Goal: Information Seeking & Learning: Learn about a topic

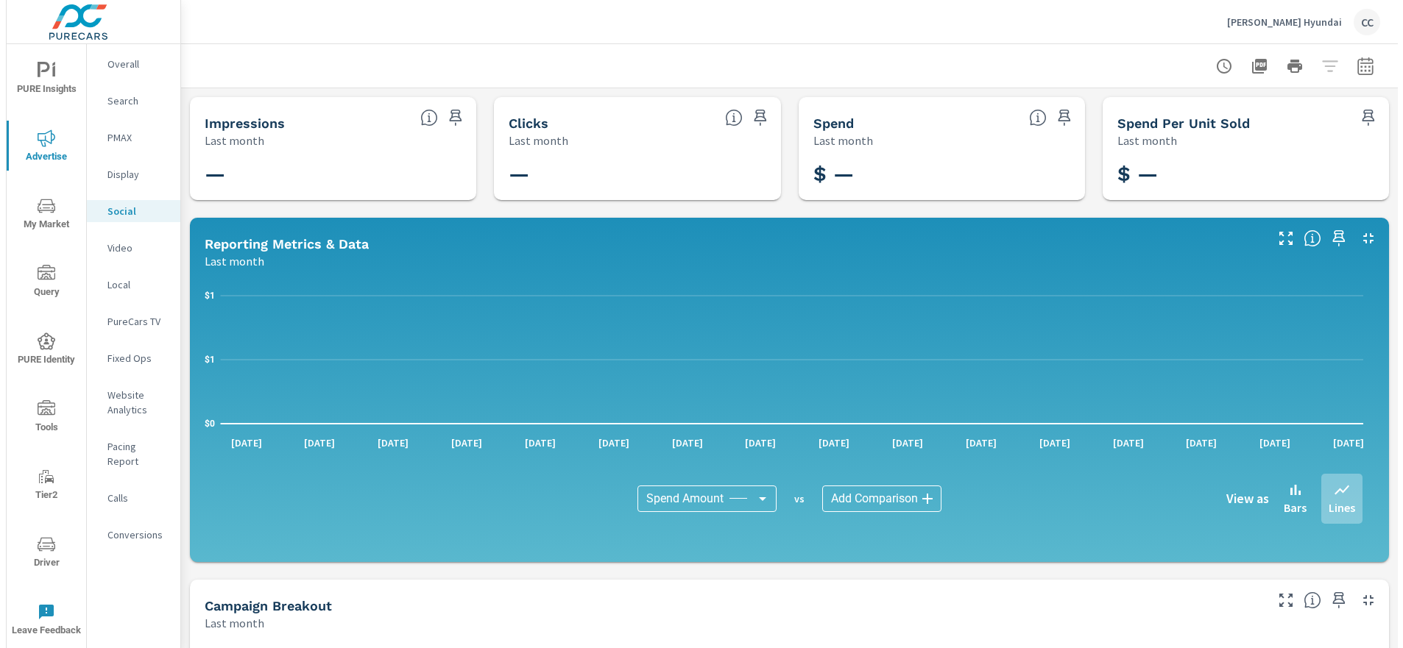
scroll to position [2083, 0]
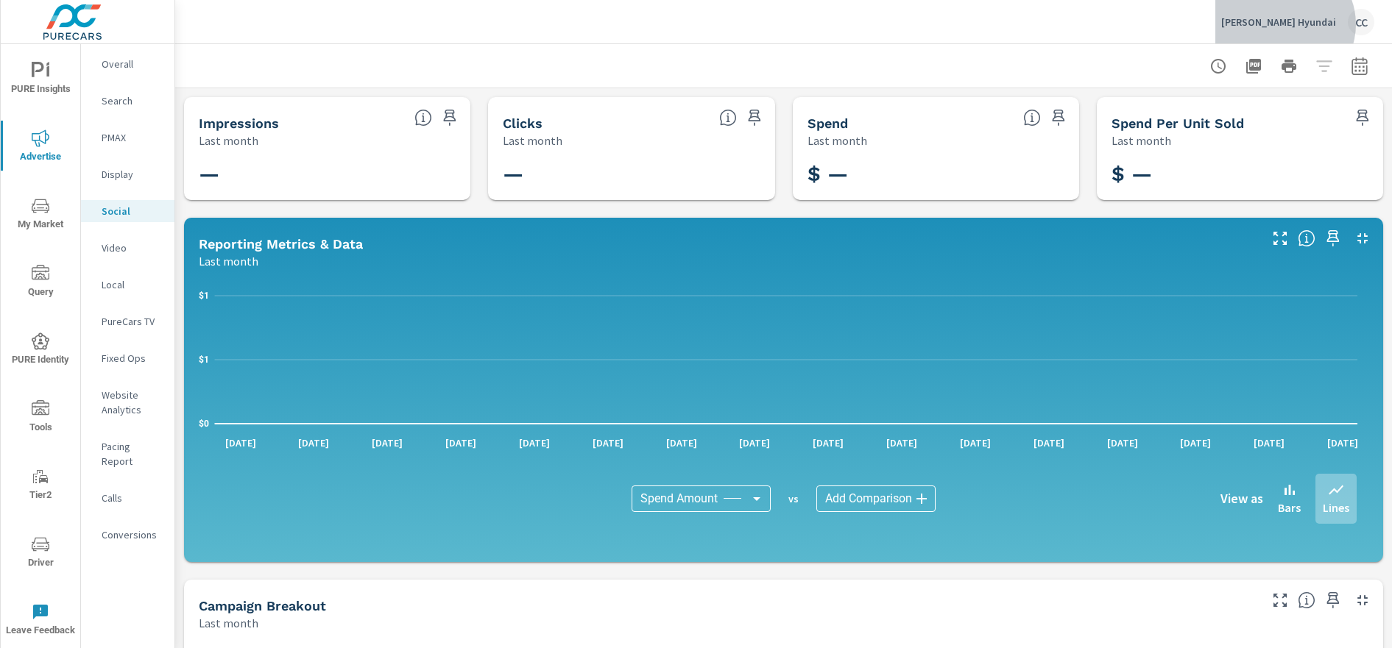
click at [1314, 24] on p "[PERSON_NAME] Hyundai" at bounding box center [1278, 21] width 115 height 13
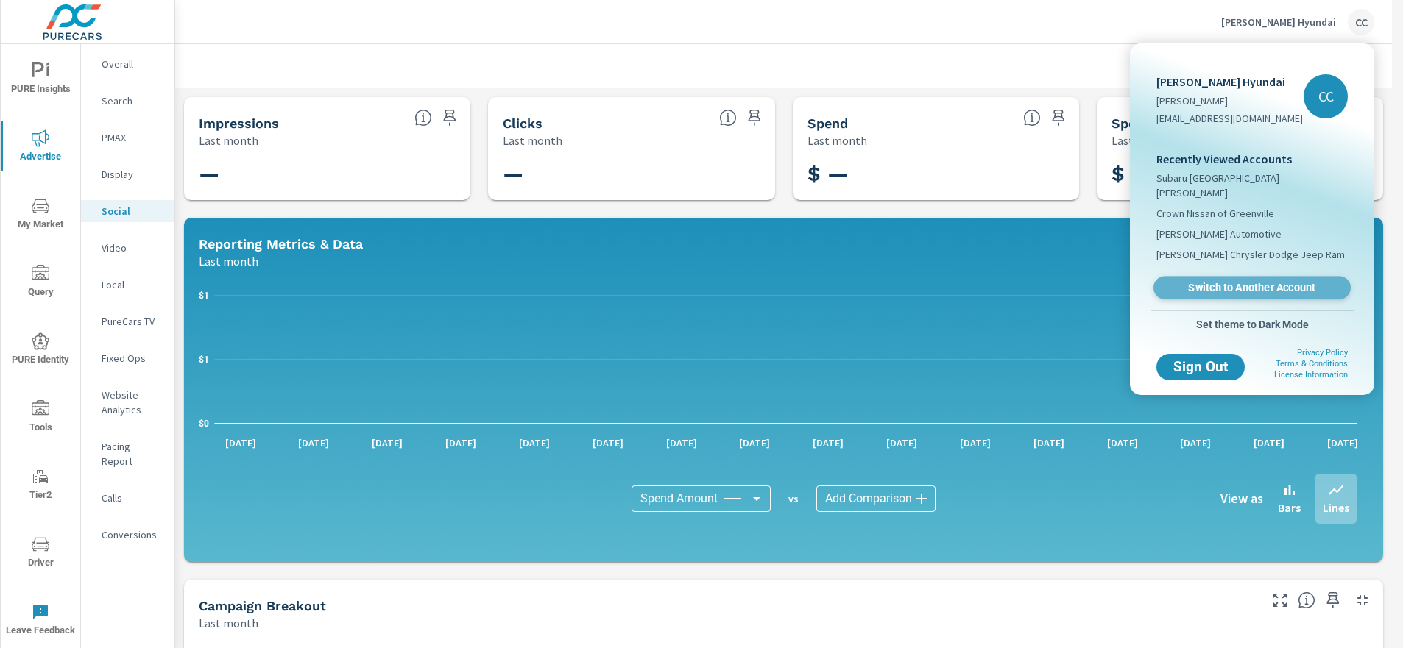
click at [1266, 281] on span "Switch to Another Account" at bounding box center [1251, 288] width 180 height 14
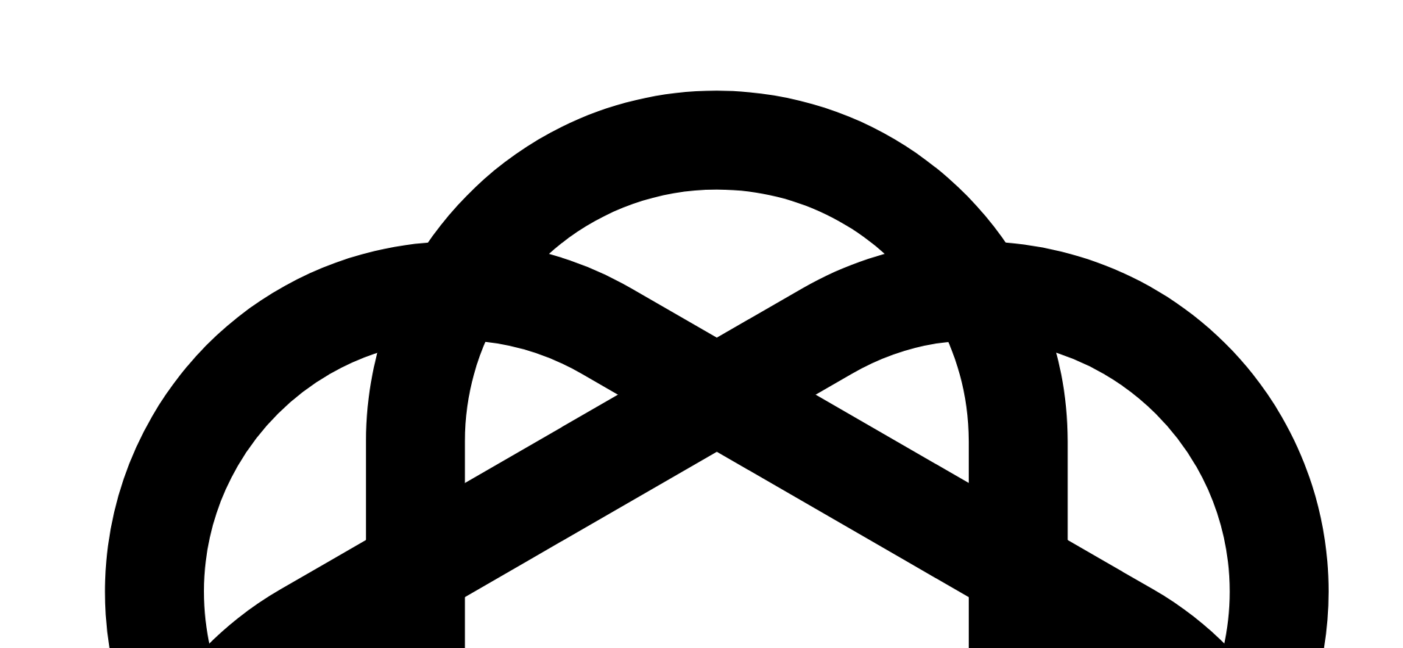
scroll to position [2150, 0]
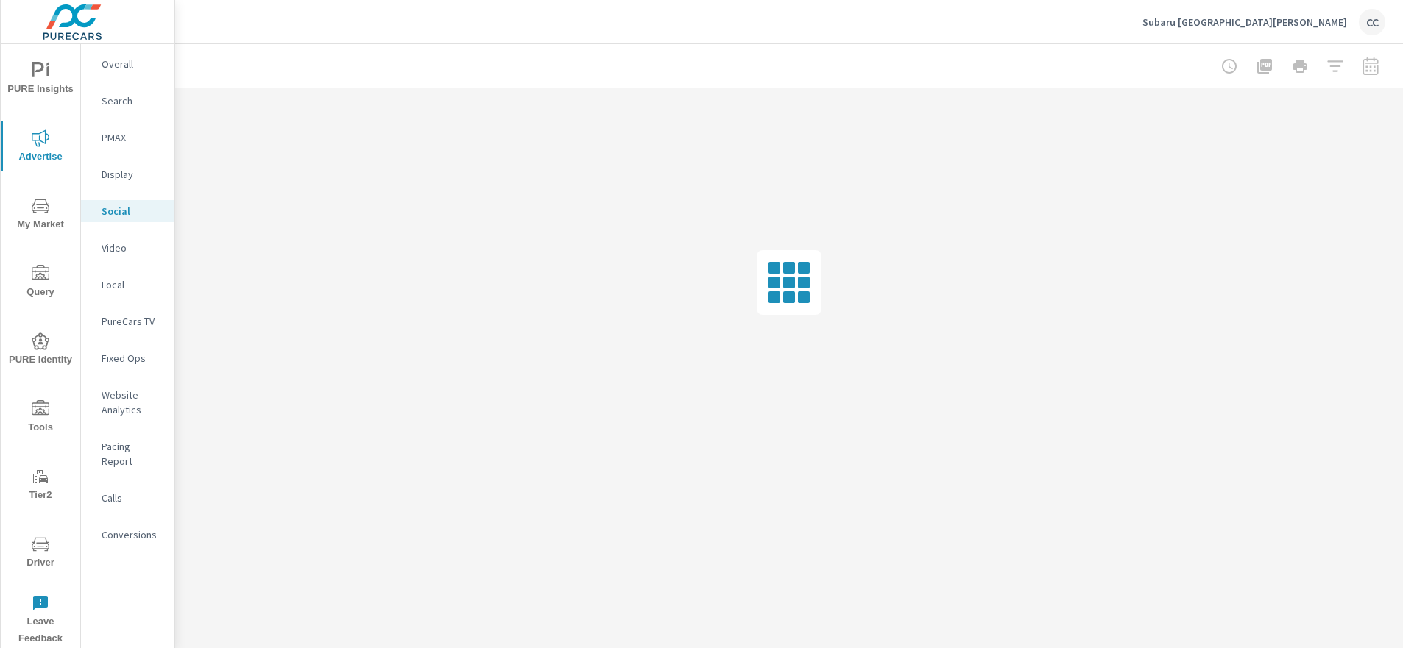
click at [36, 206] on icon "nav menu" at bounding box center [41, 206] width 18 height 18
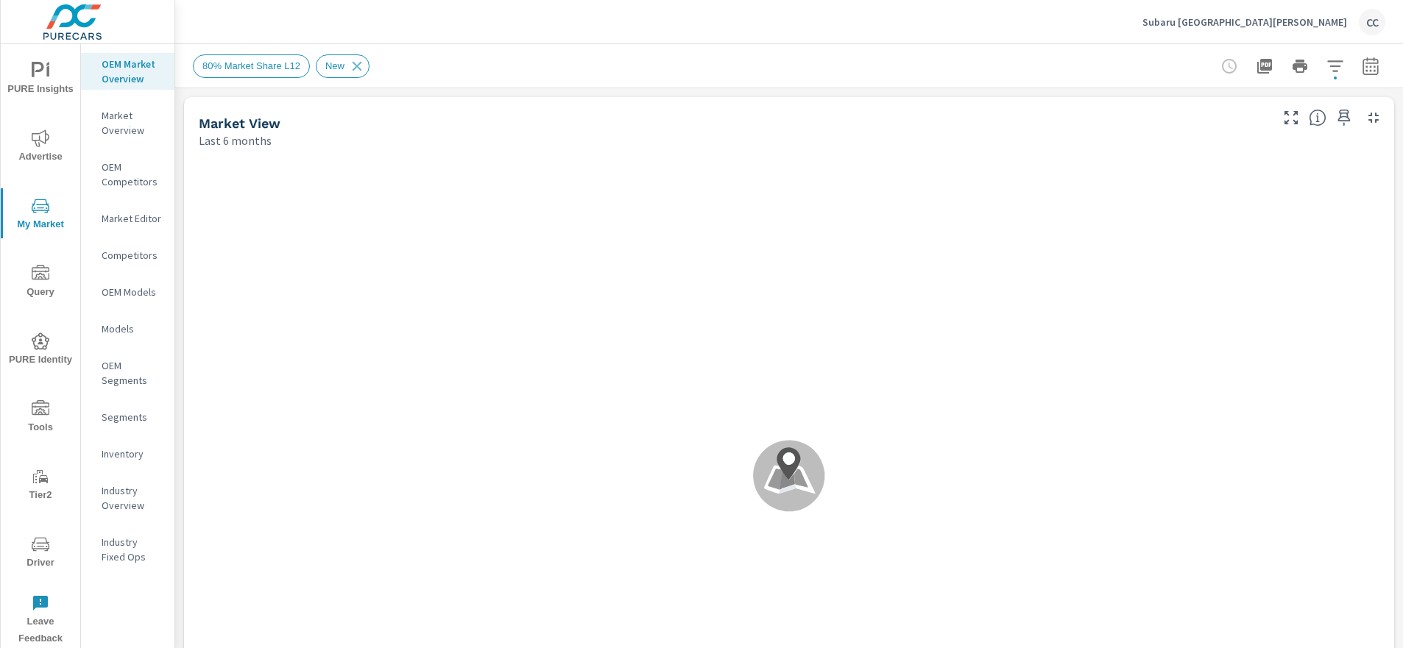
click at [1326, 63] on icon "button" at bounding box center [1335, 66] width 18 height 18
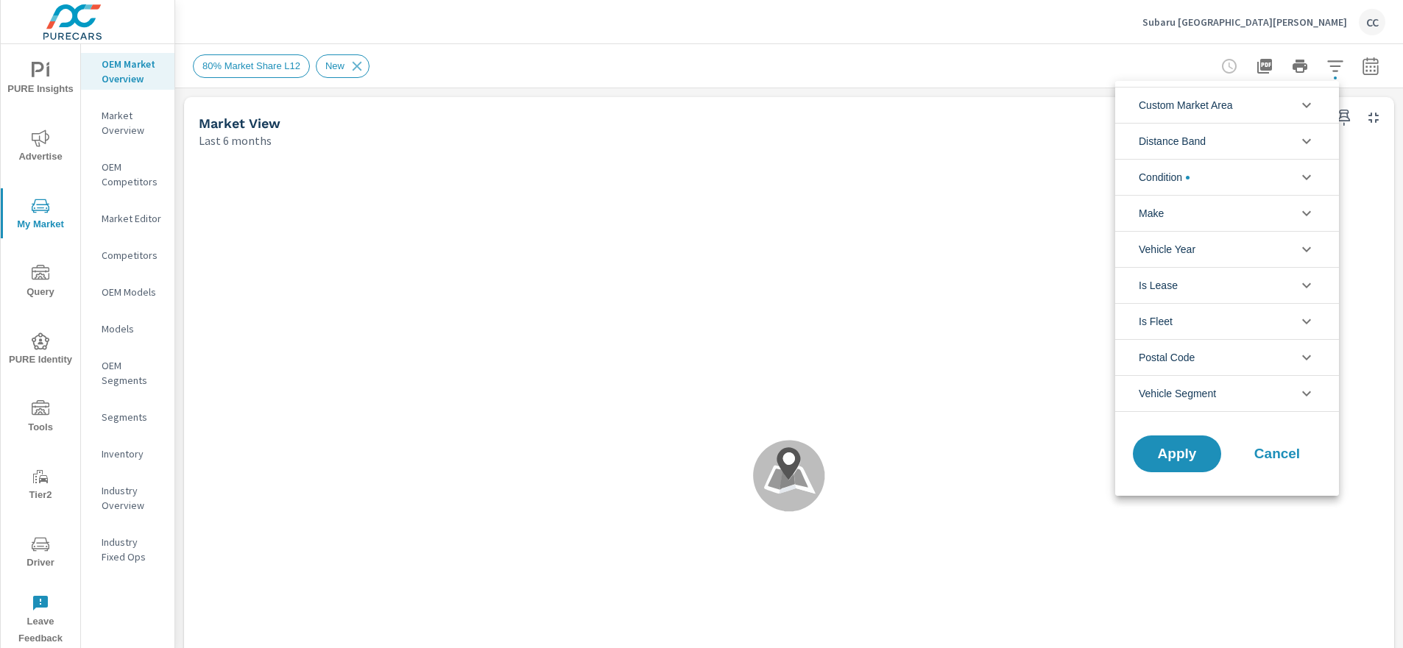
click at [502, 62] on div at bounding box center [701, 324] width 1403 height 648
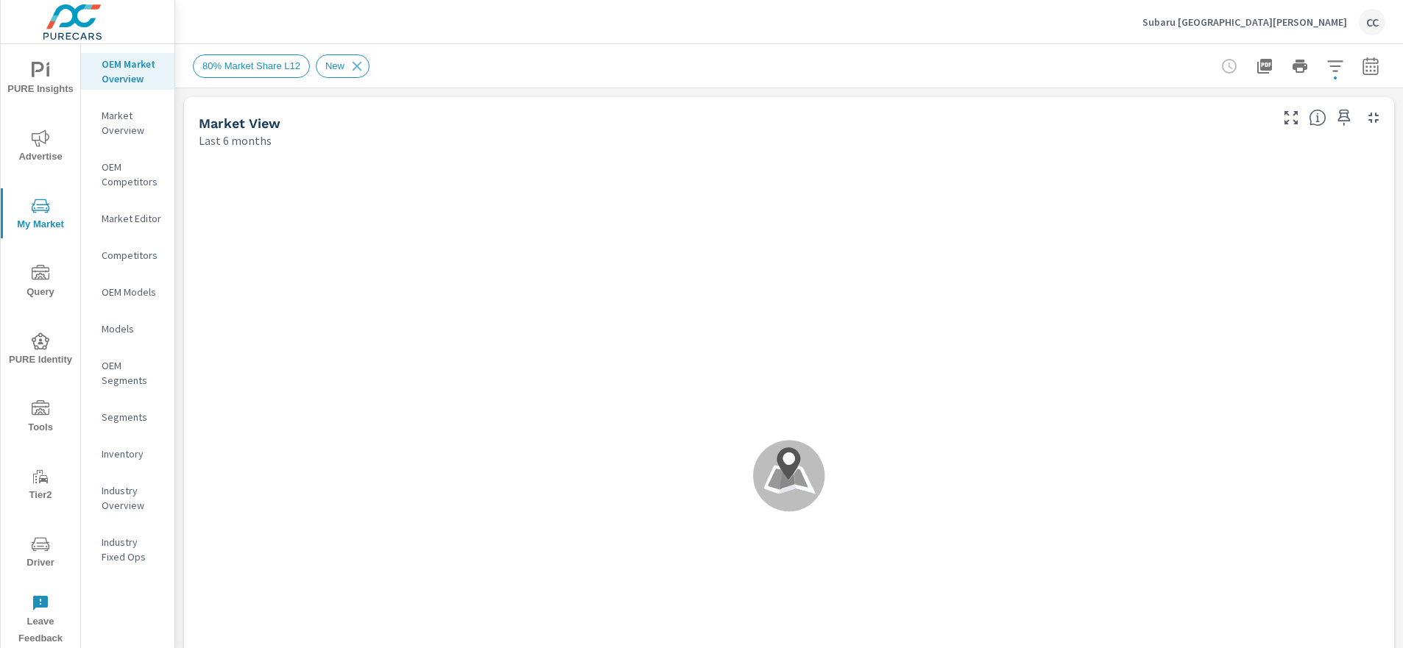
scroll to position [1, 0]
click at [1320, 65] on button "button" at bounding box center [1334, 66] width 29 height 29
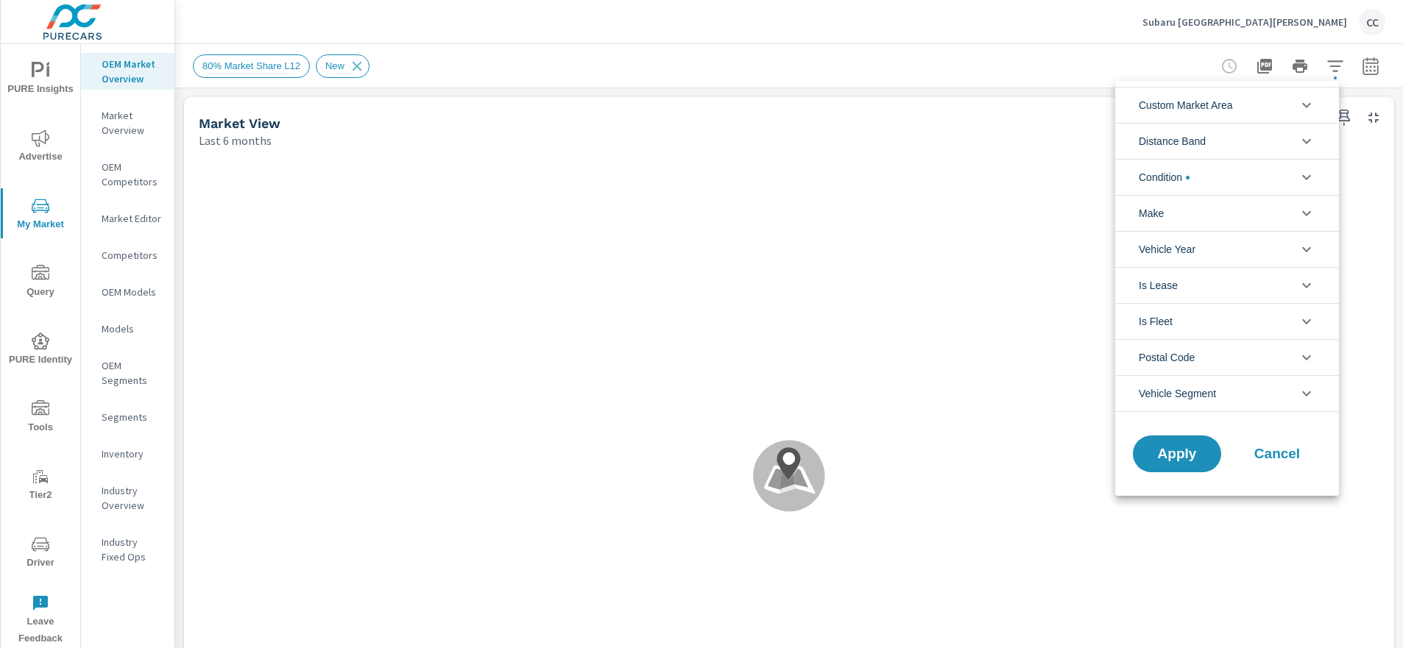
click at [1224, 113] on span "Custom Market Area" at bounding box center [1185, 105] width 94 height 35
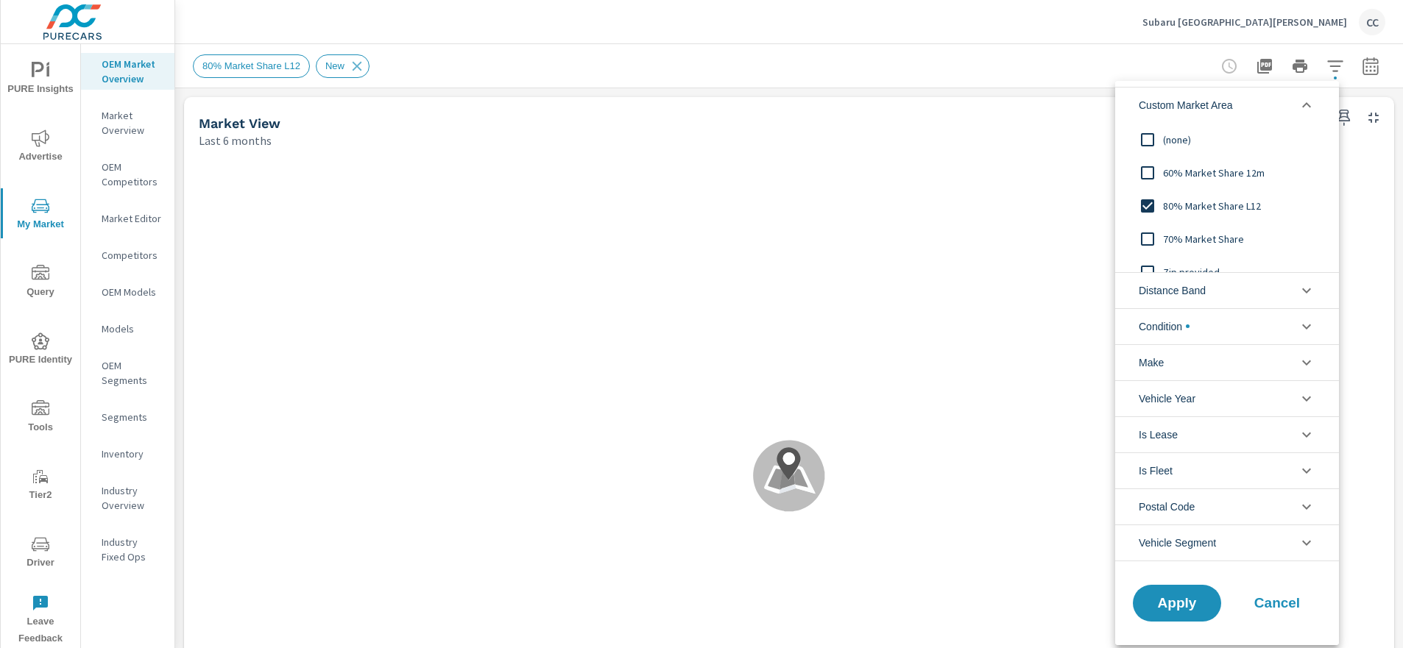
click at [1173, 143] on span "(none)" at bounding box center [1243, 140] width 161 height 18
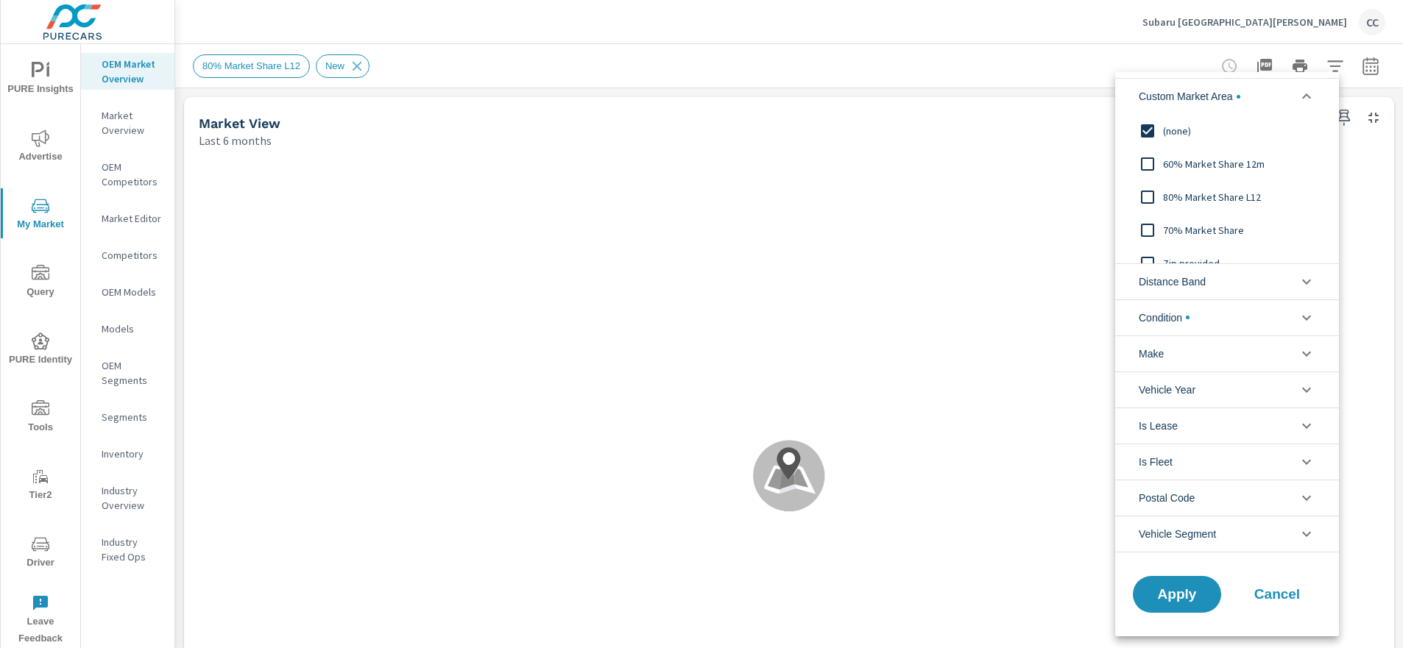
click at [1173, 143] on div "(none)" at bounding box center [1225, 130] width 221 height 33
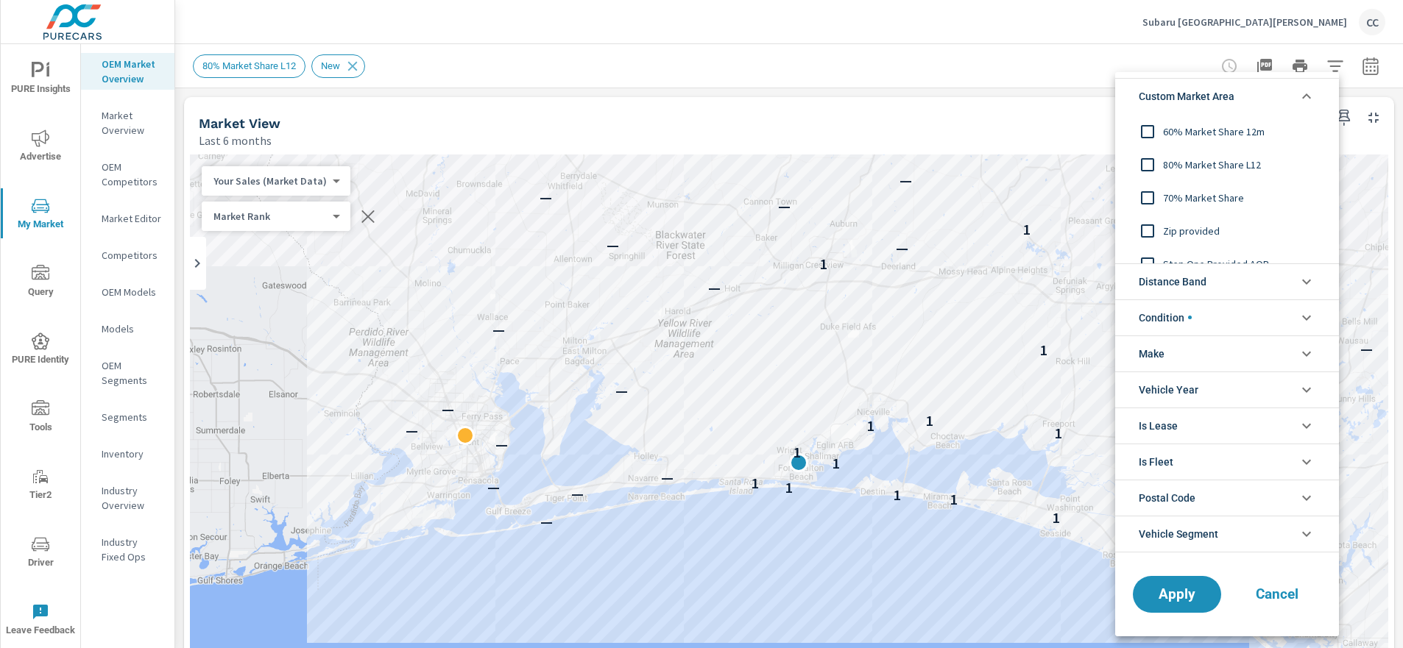
scroll to position [49, 0]
click at [1177, 219] on span "Zip provided" at bounding box center [1243, 214] width 161 height 18
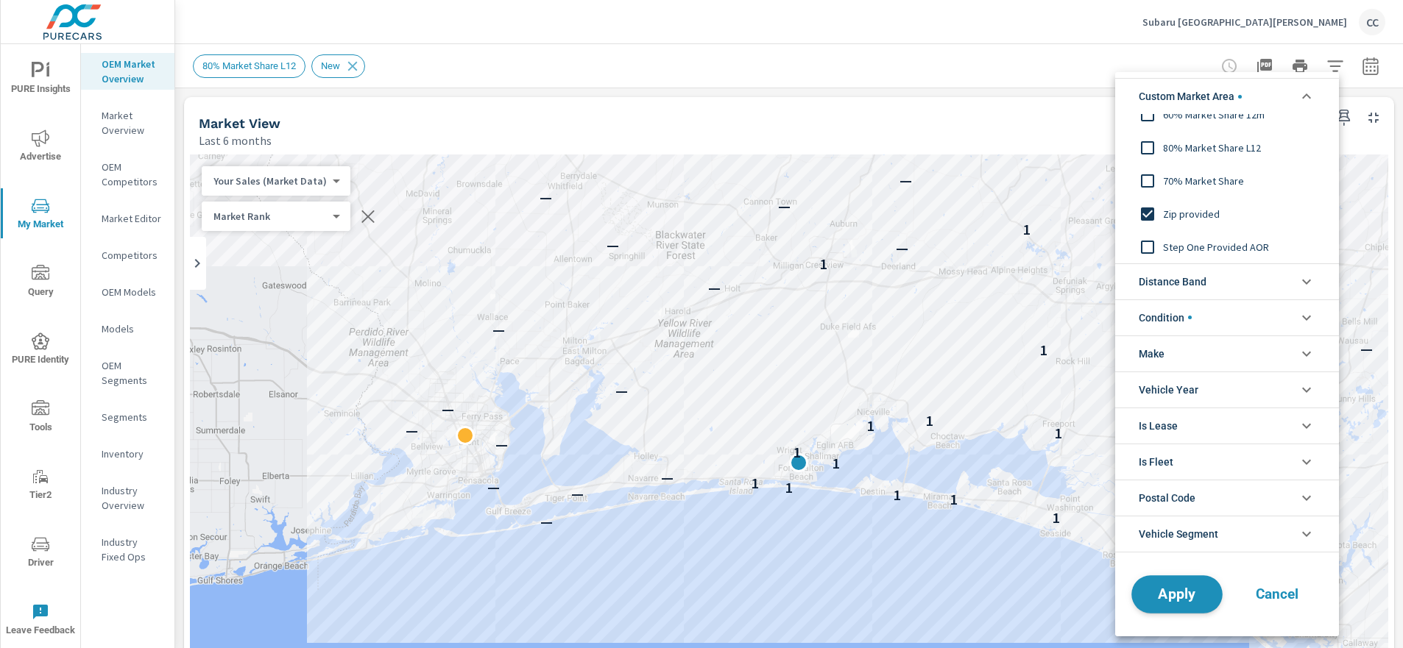
click at [1155, 592] on span "Apply" at bounding box center [1177, 594] width 60 height 14
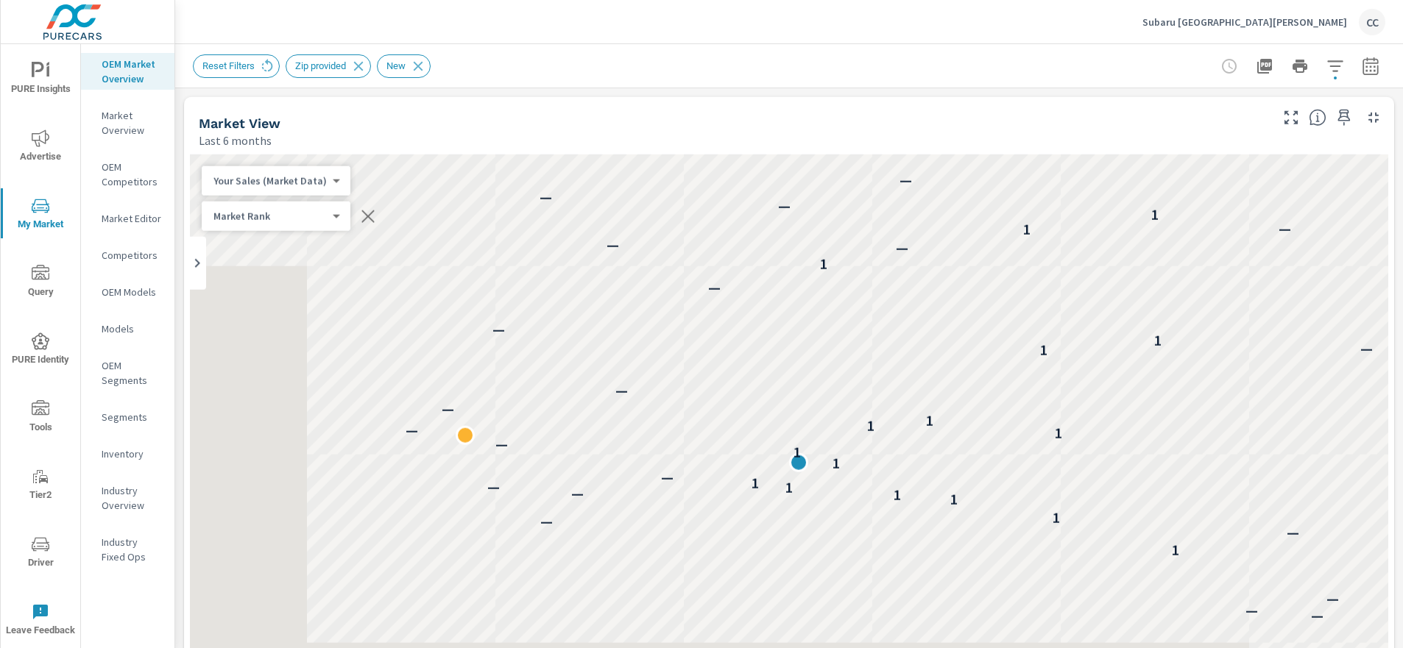
scroll to position [1, 0]
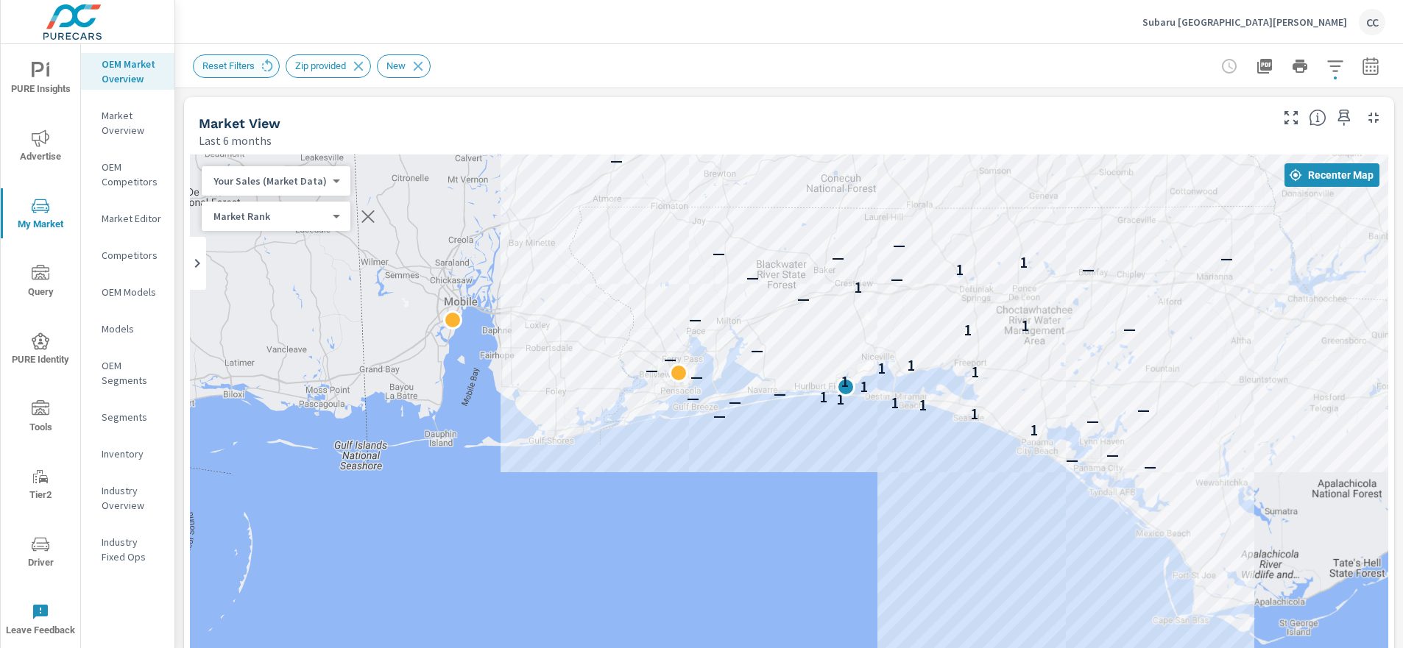
click at [235, 68] on span "Reset Filters" at bounding box center [229, 65] width 70 height 11
click at [241, 66] on span "Reset Filters" at bounding box center [229, 65] width 70 height 11
click at [272, 66] on icon at bounding box center [267, 66] width 16 height 16
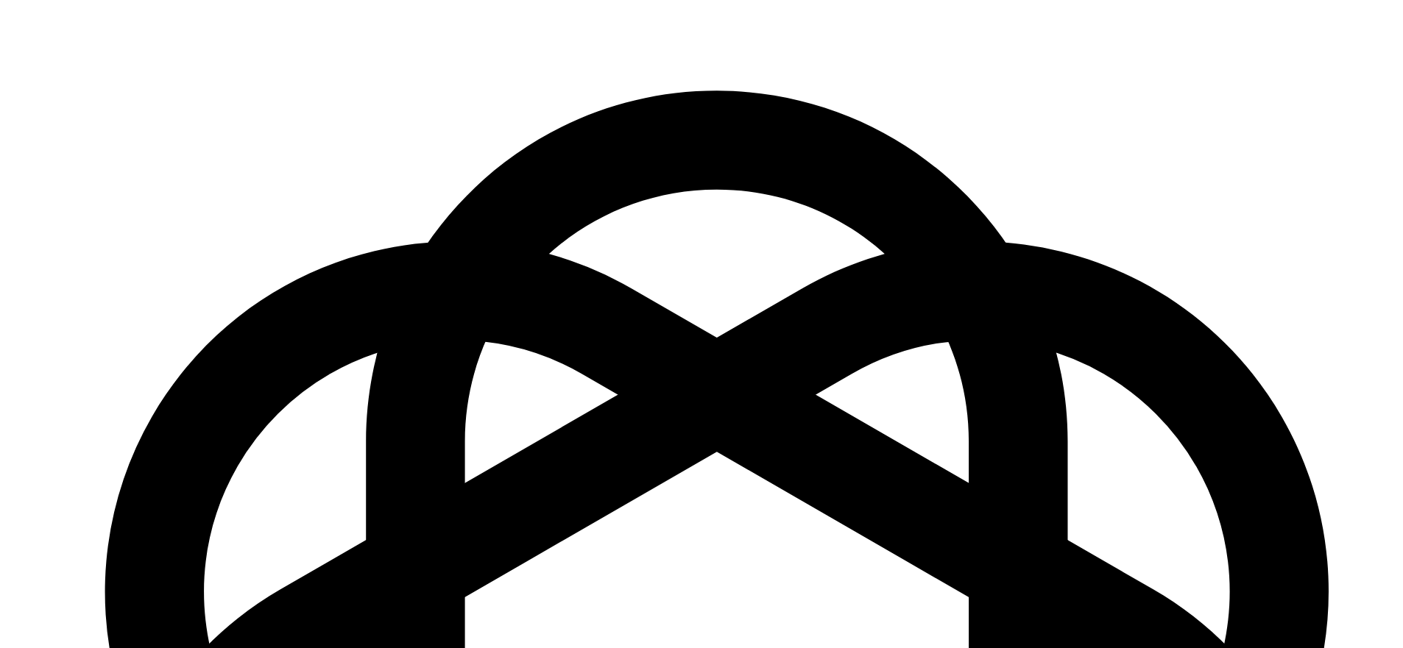
scroll to position [2150, 0]
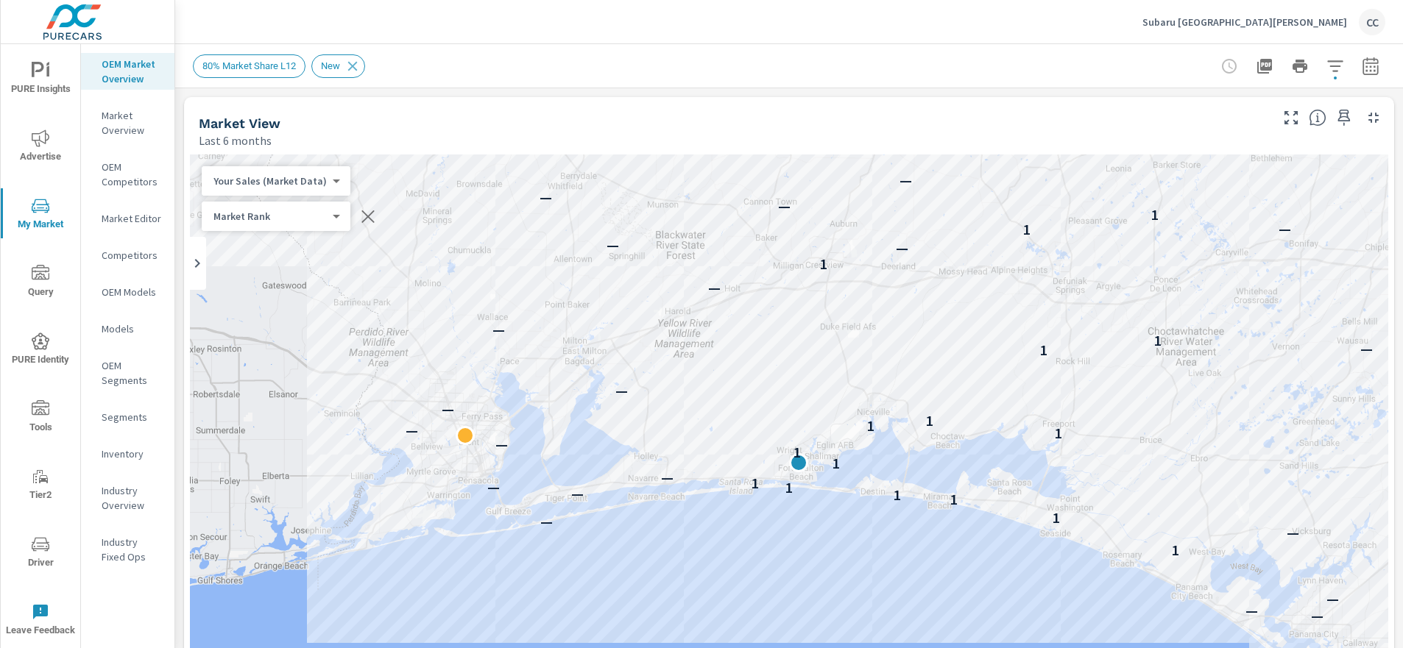
scroll to position [1, 0]
click at [1327, 74] on icon "button" at bounding box center [1335, 66] width 18 height 18
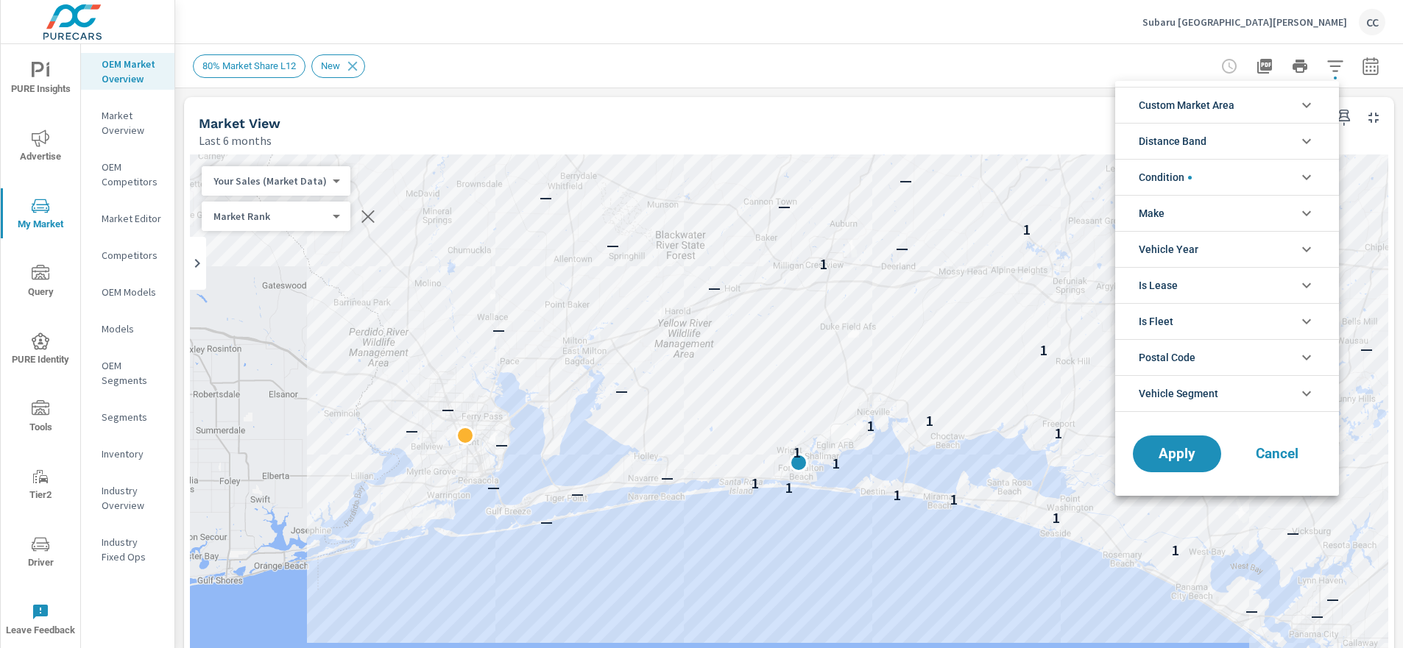
click at [1219, 114] on span "Custom Market Area" at bounding box center [1186, 105] width 96 height 35
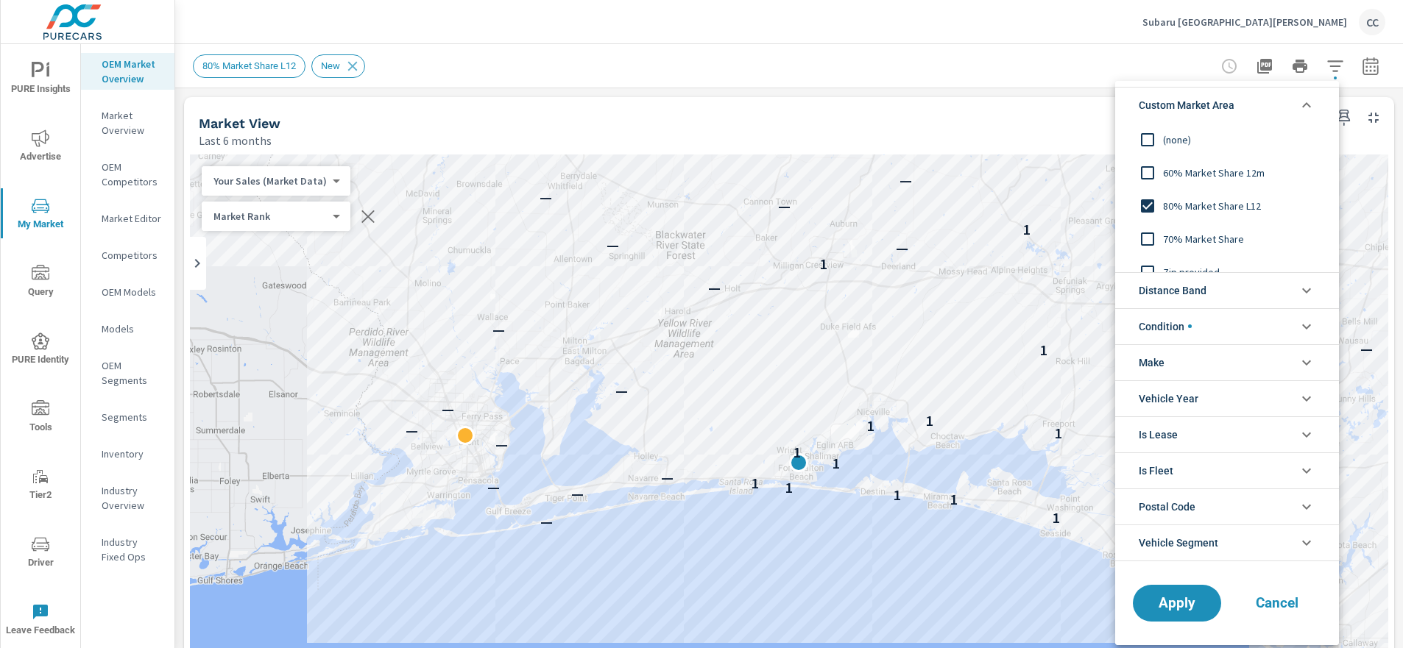
click at [1151, 141] on input "filter options" at bounding box center [1147, 139] width 31 height 31
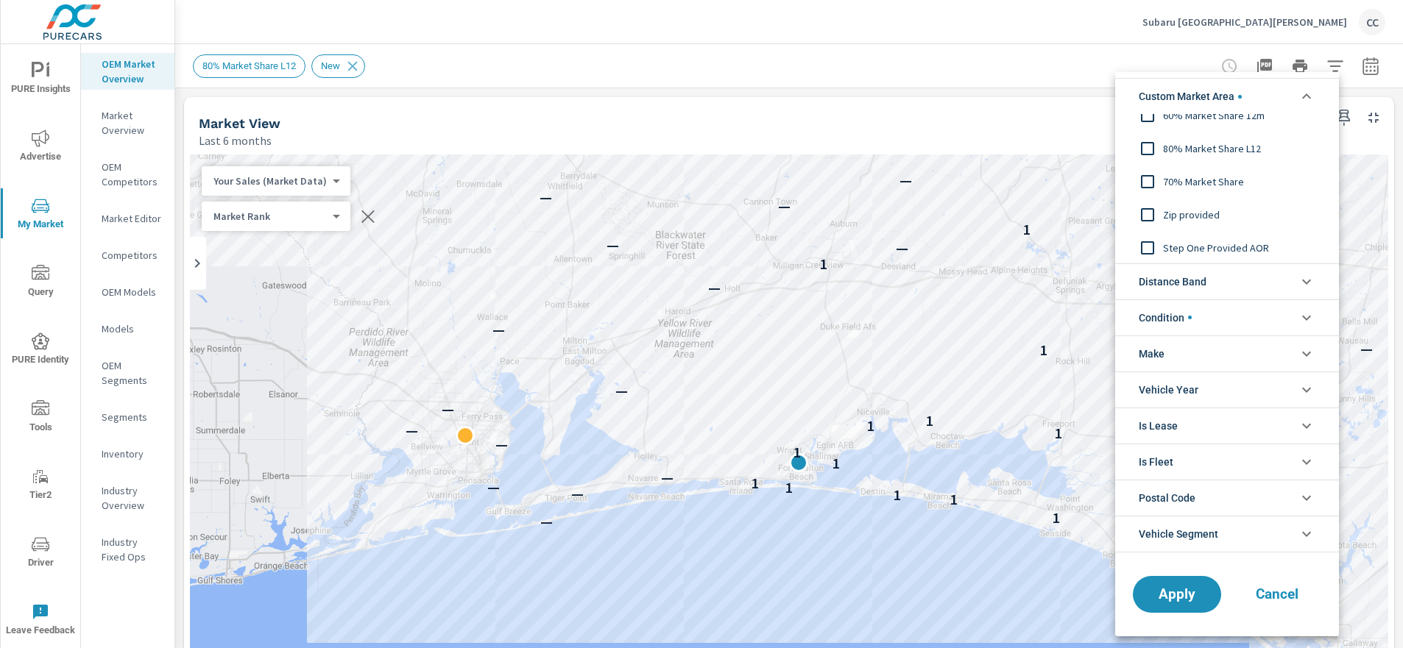
scroll to position [49, 0]
click at [1190, 284] on span "Distance Band" at bounding box center [1172, 281] width 68 height 35
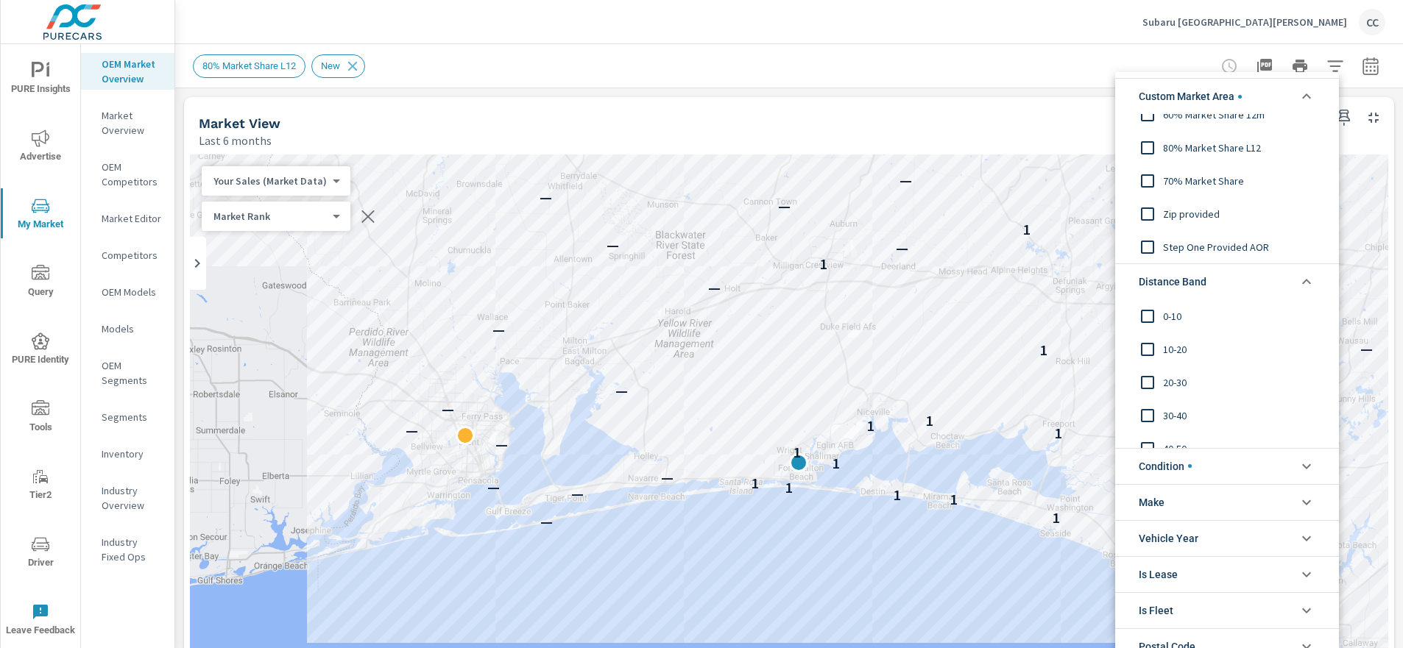
click at [1178, 317] on span "0-10" at bounding box center [1243, 316] width 161 height 18
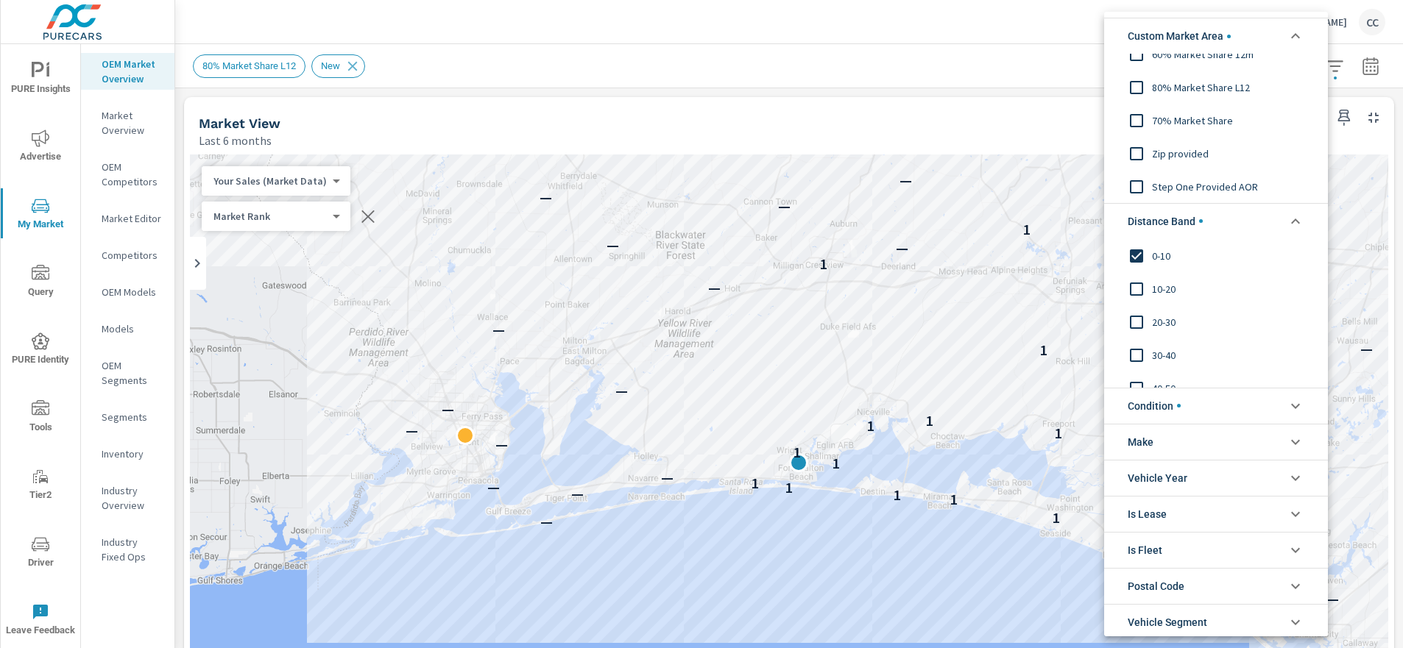
click at [1164, 292] on span "10-20" at bounding box center [1232, 289] width 161 height 18
click at [1167, 319] on span "20-30" at bounding box center [1232, 322] width 161 height 18
click at [1172, 405] on span "Condition" at bounding box center [1153, 406] width 53 height 35
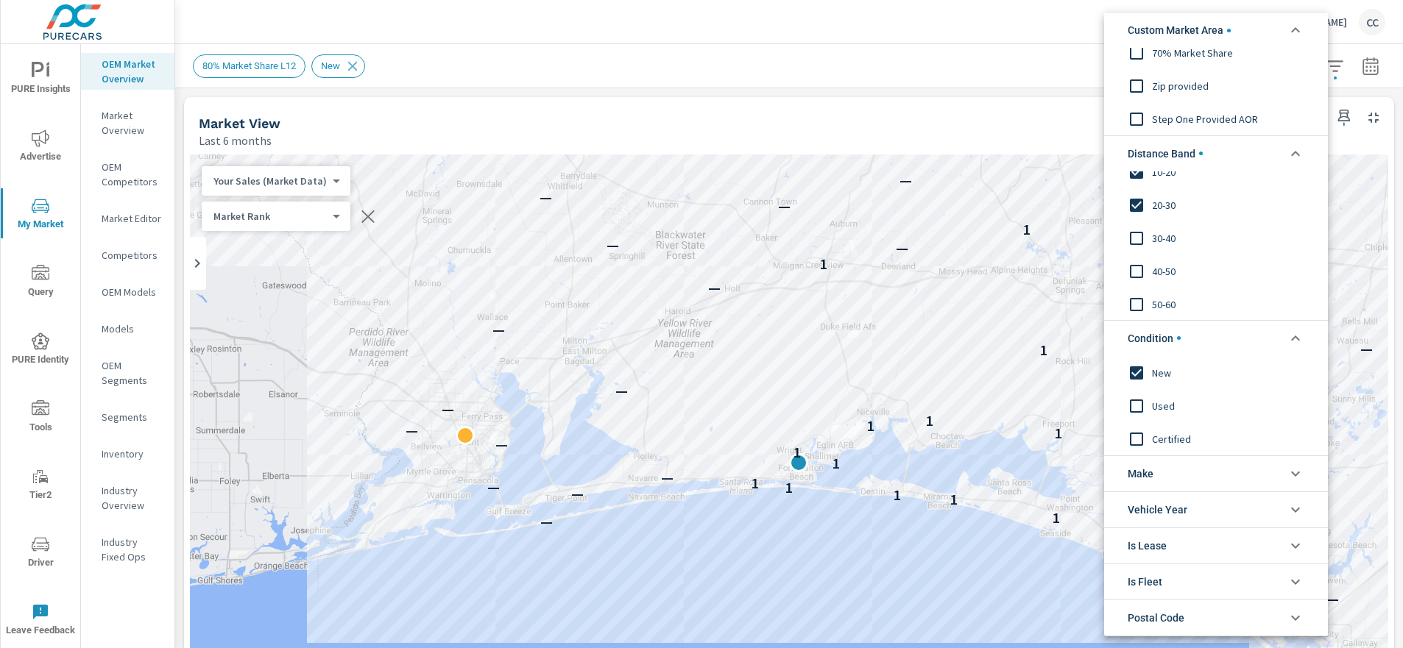
scroll to position [188, 0]
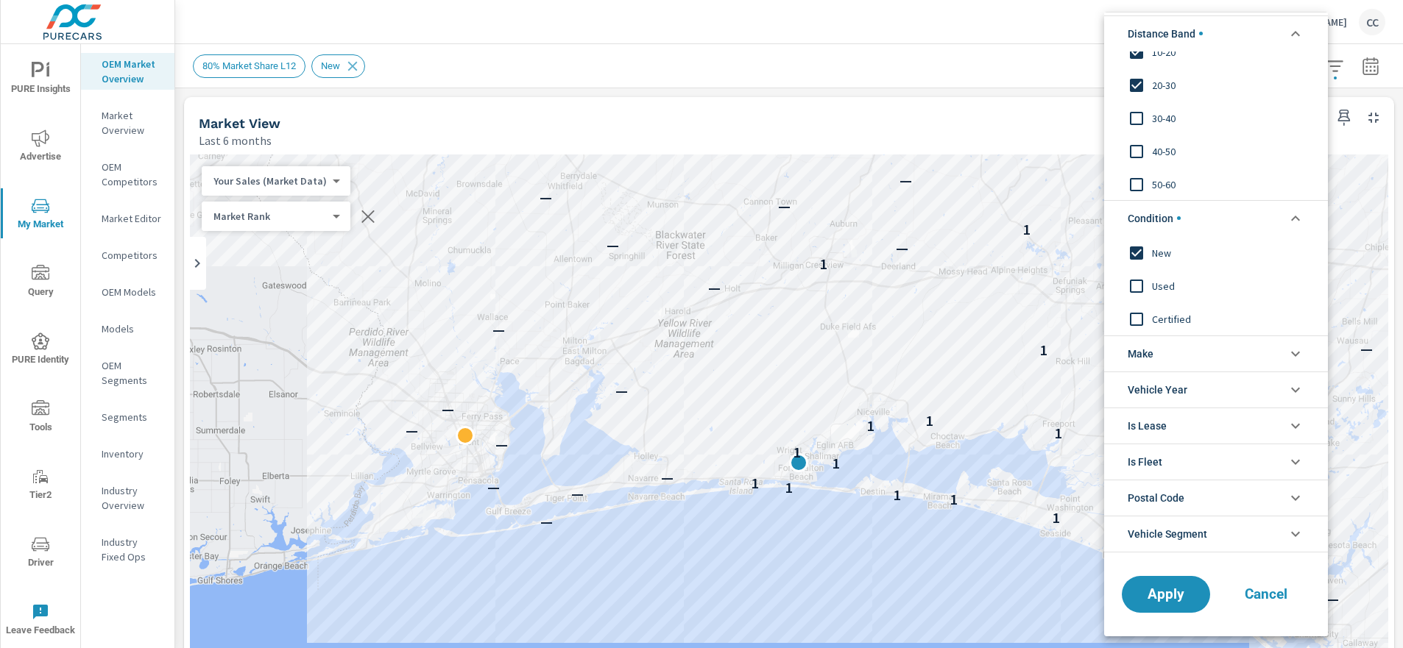
click at [1166, 354] on li "Make" at bounding box center [1216, 354] width 224 height 36
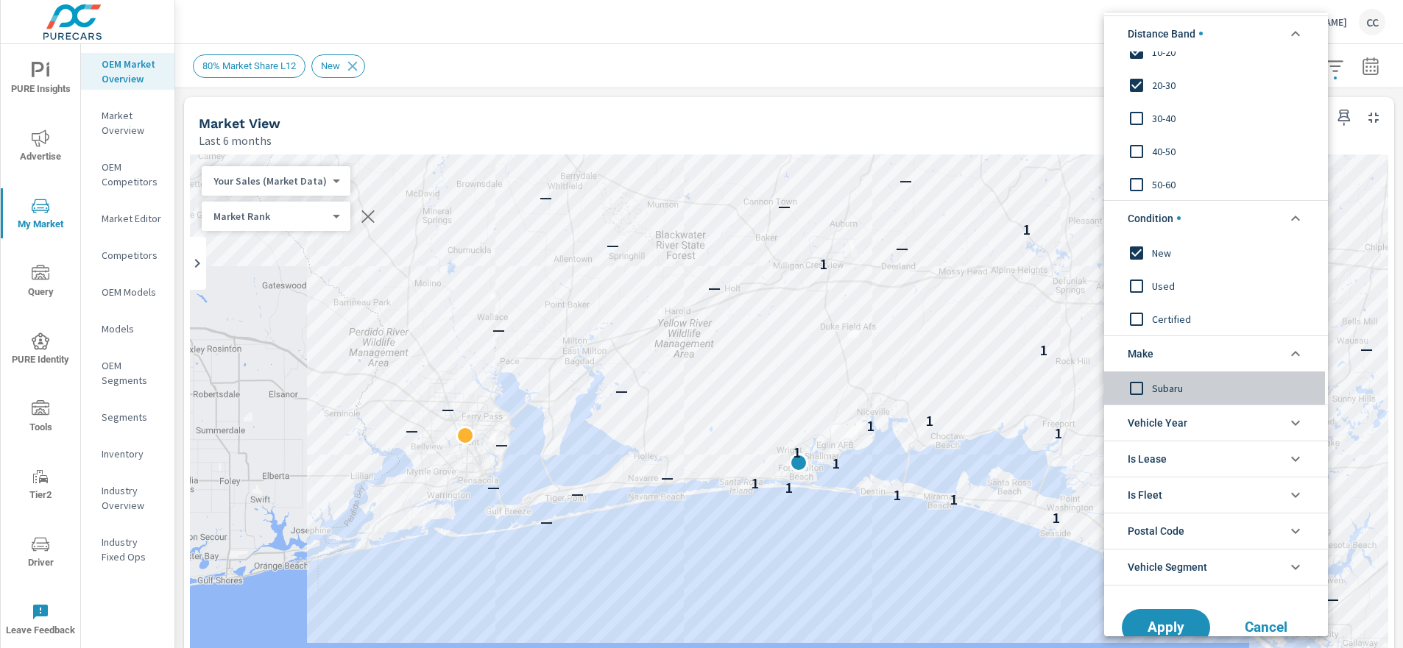
click at [1162, 387] on span "Subaru" at bounding box center [1232, 389] width 161 height 18
click at [1162, 631] on span "Apply" at bounding box center [1166, 628] width 60 height 14
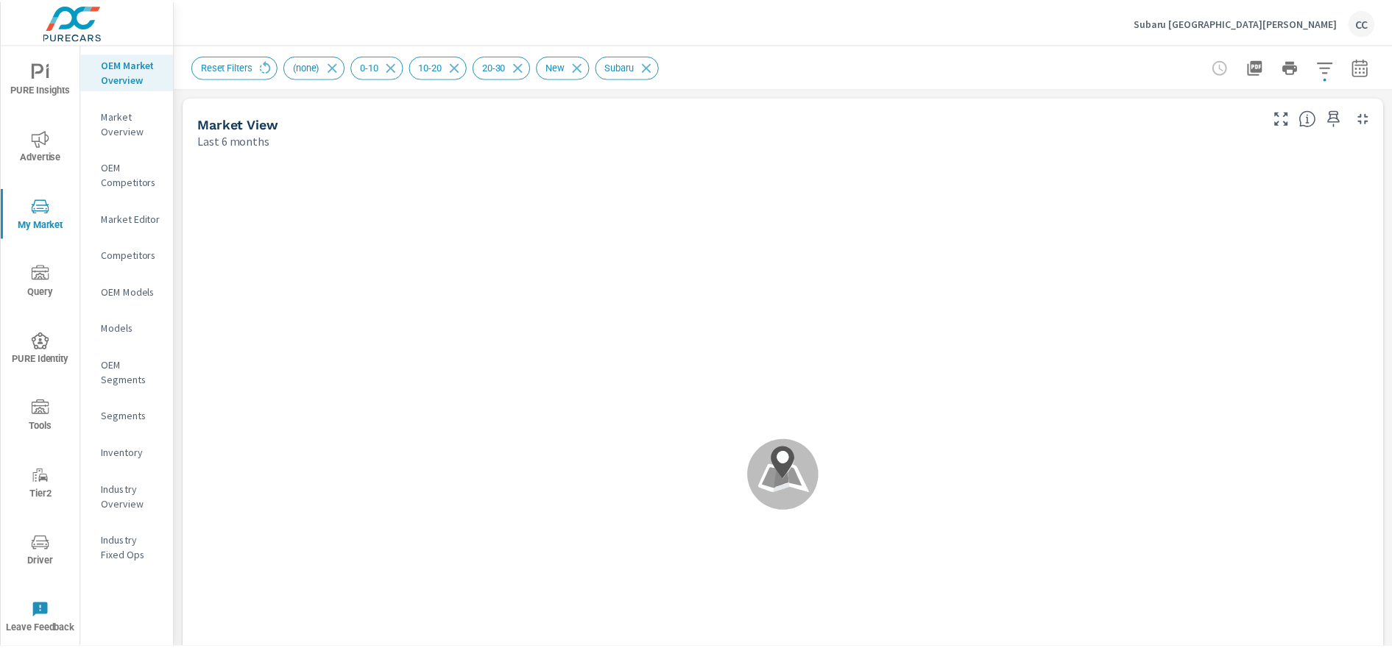
scroll to position [1, 0]
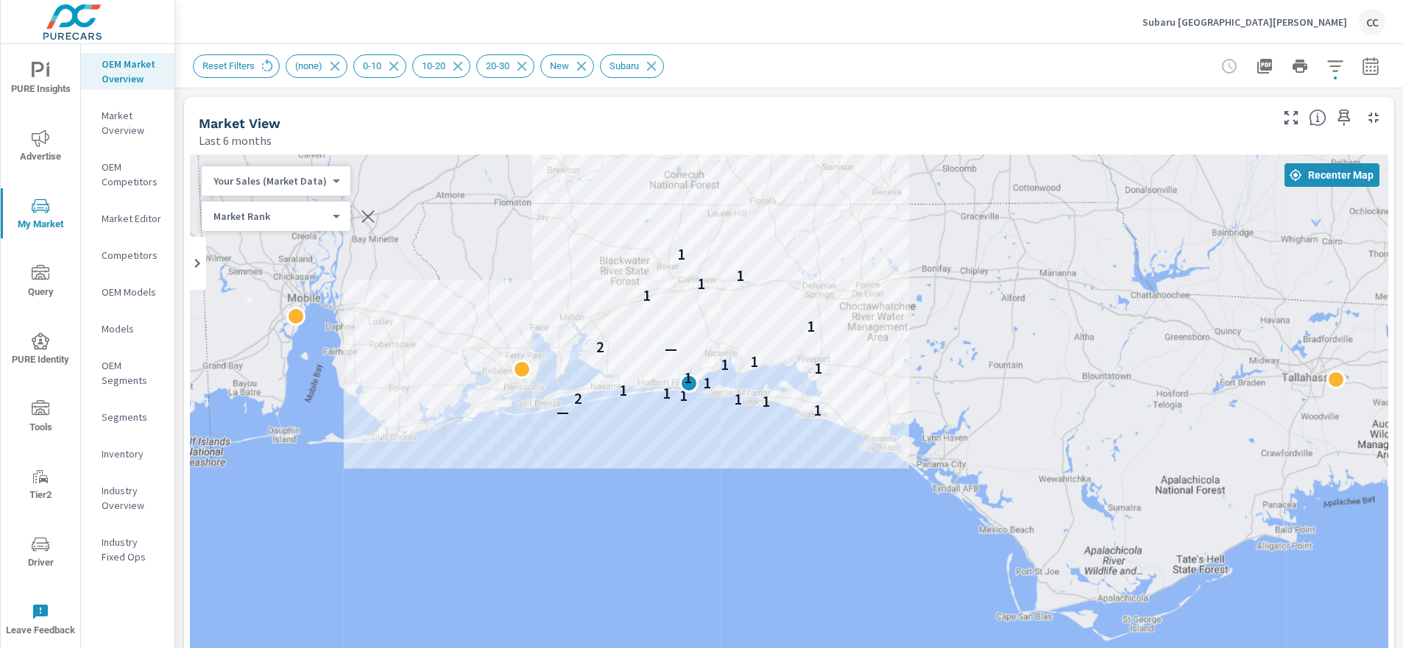
drag, startPoint x: 710, startPoint y: 456, endPoint x: 712, endPoint y: 492, distance: 36.1
click at [710, 458] on div "— 1 1 1 2 1 1 1 1 1 1 1 1 — 2 1 1 1 1 1" at bounding box center [789, 454] width 1198 height 598
drag, startPoint x: 712, startPoint y: 492, endPoint x: 712, endPoint y: 500, distance: 8.1
click at [712, 500] on div "— 1 1 1 2 1 1 1 1 1 1 1 1 — 2 1 1 1 1 1" at bounding box center [789, 454] width 1198 height 598
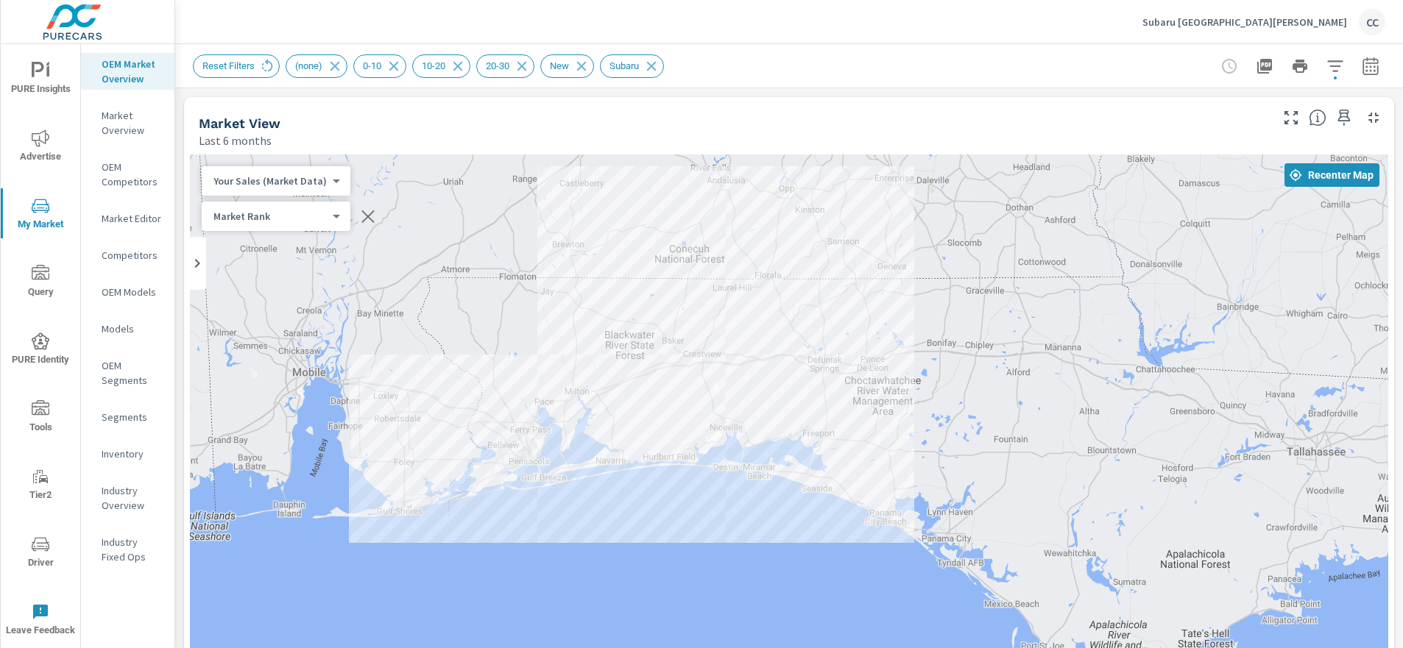
drag, startPoint x: 905, startPoint y: 378, endPoint x: 910, endPoint y: 451, distance: 73.8
click at [910, 451] on div "— 1 1 1 2 1 1 1 1 1 1 1 1 — 2 1 1 1 1 1" at bounding box center [789, 454] width 1198 height 598
